Goal: Transaction & Acquisition: Purchase product/service

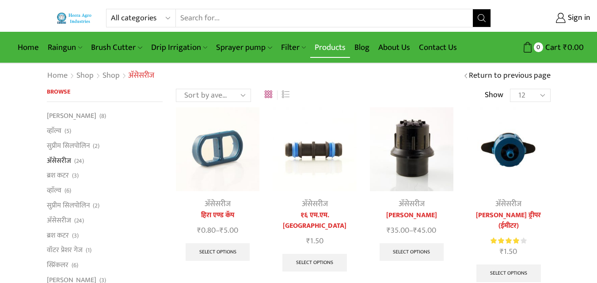
click at [327, 50] on link "Products" at bounding box center [330, 47] width 40 height 21
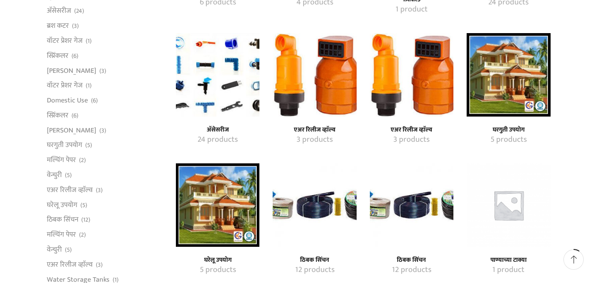
scroll to position [221, 0]
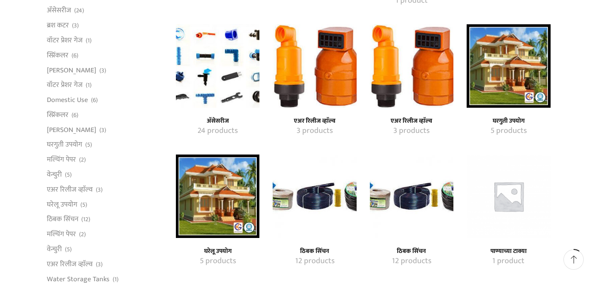
click at [418, 80] on img "Visit product category एअर रिलीज व्हाॅल्व" at bounding box center [411, 65] width 83 height 83
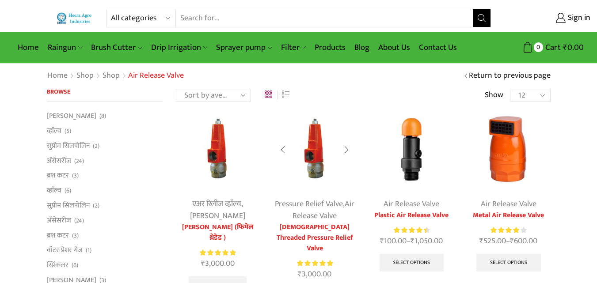
click at [316, 153] on img at bounding box center [314, 148] width 83 height 83
